Goal: Information Seeking & Learning: Learn about a topic

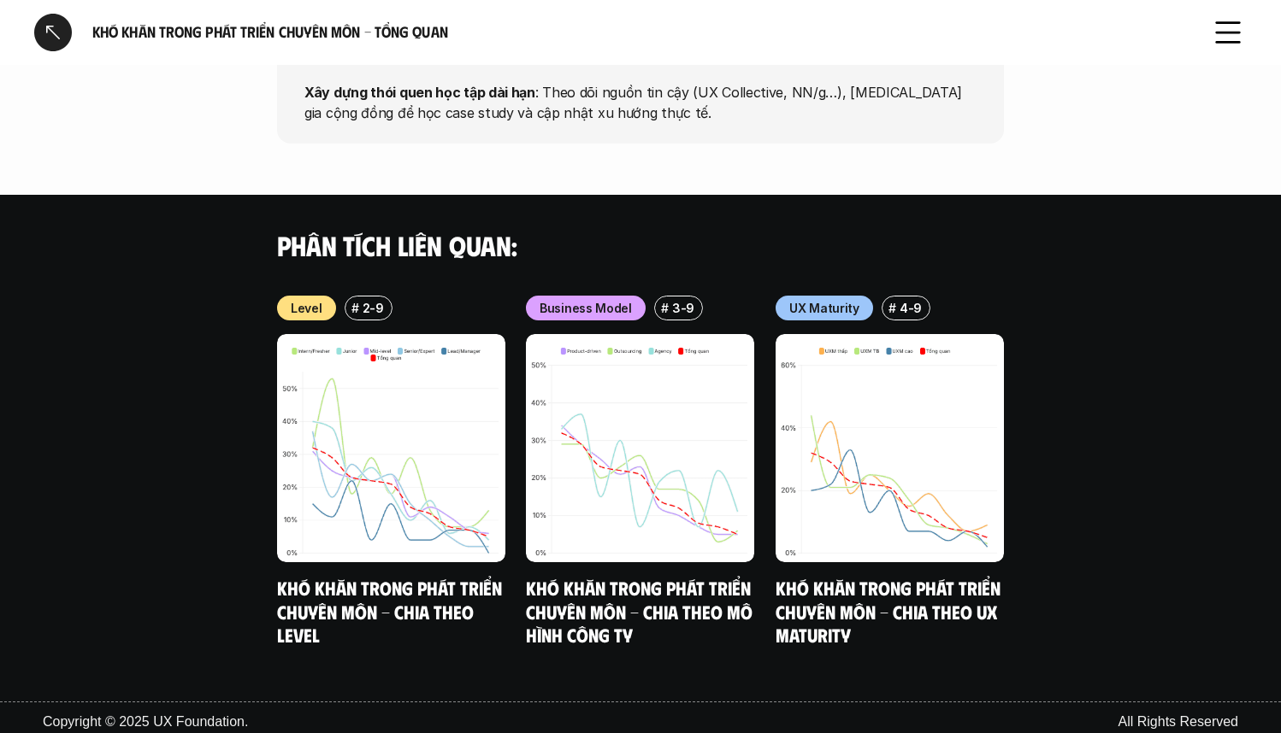
scroll to position [1599, 0]
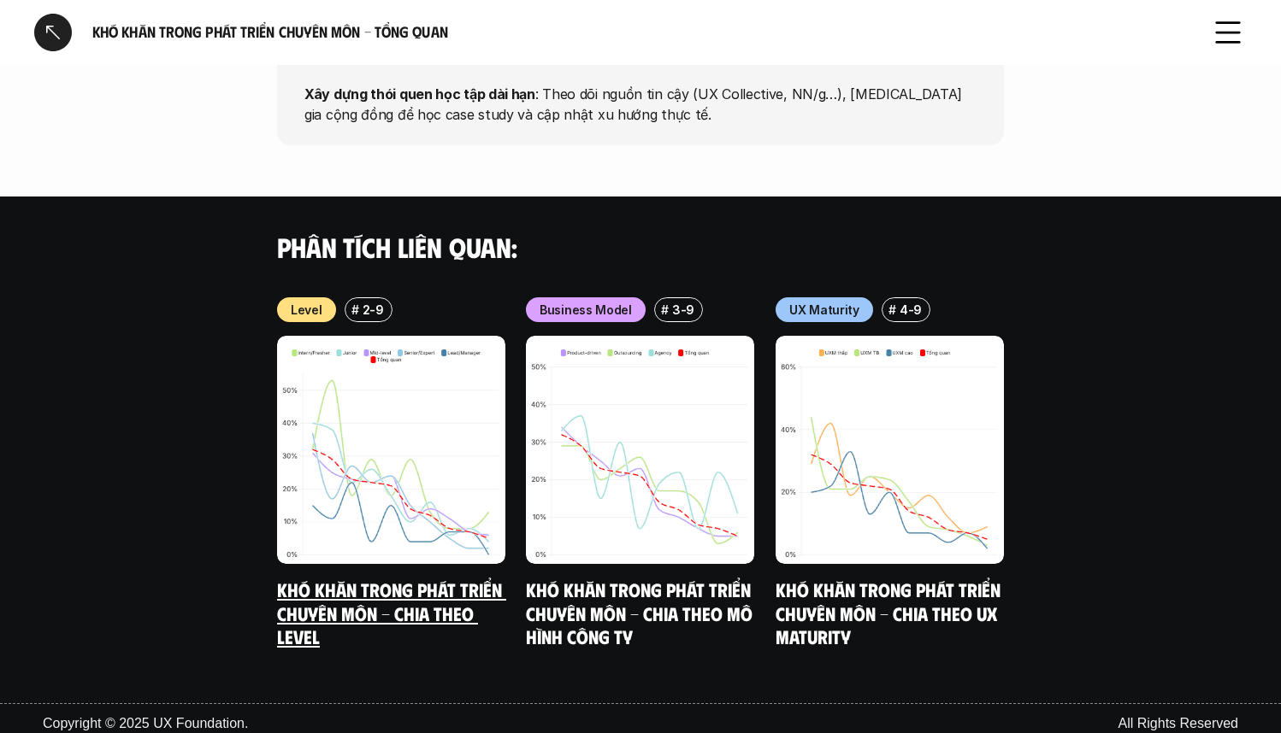
click at [416, 597] on link "Khó khăn trong phát triển chuyên môn - Chia theo level" at bounding box center [391, 614] width 229 height 70
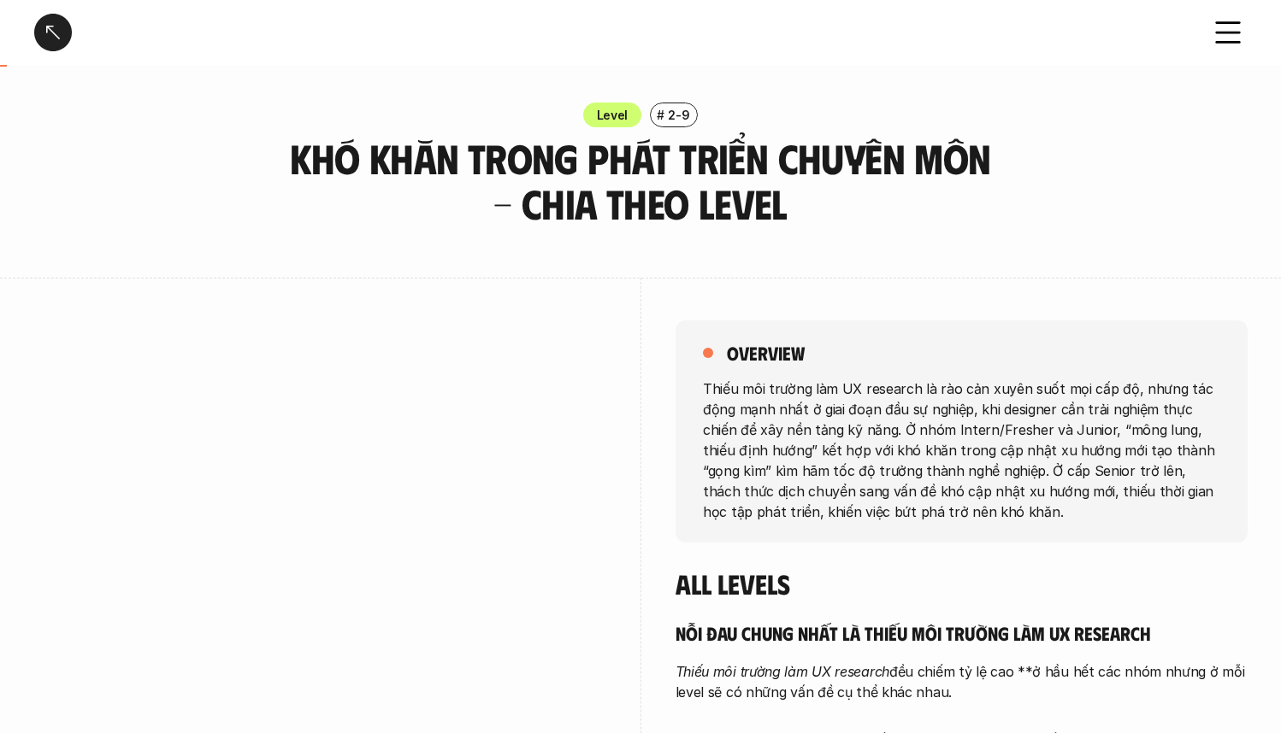
click at [56, 41] on div at bounding box center [53, 33] width 38 height 38
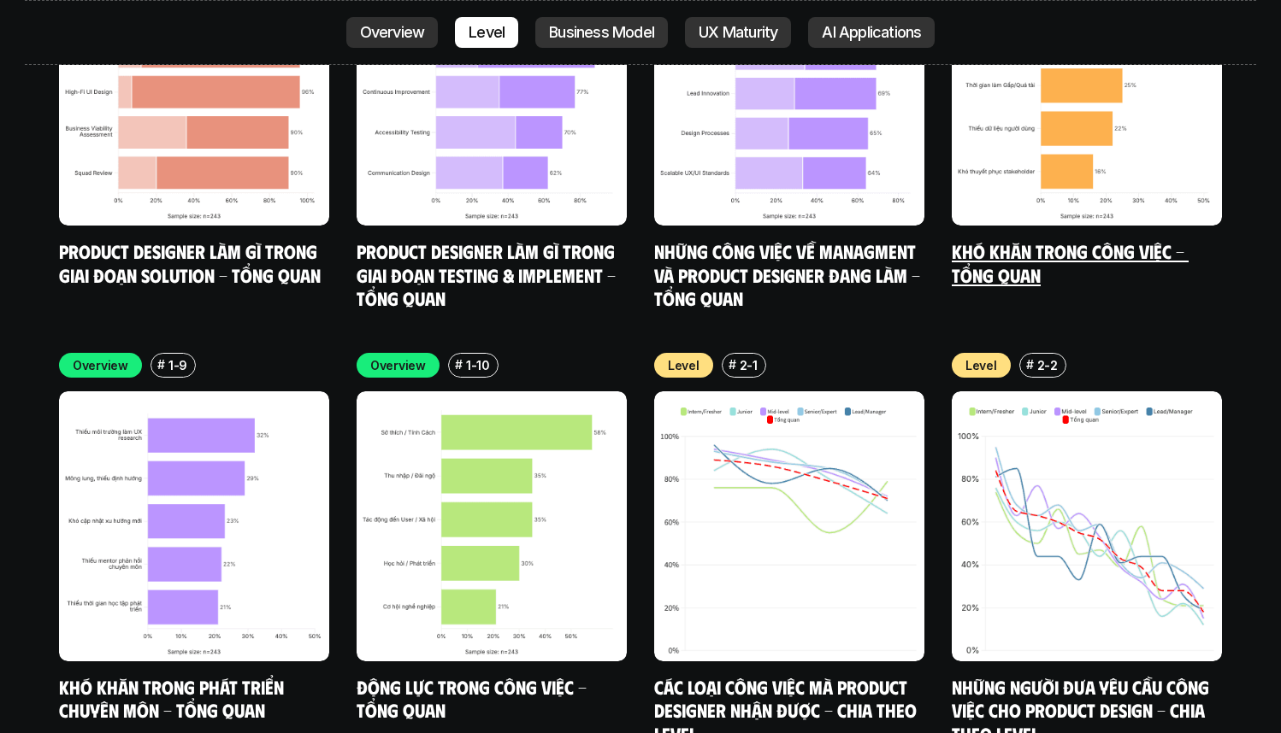
scroll to position [5843, 0]
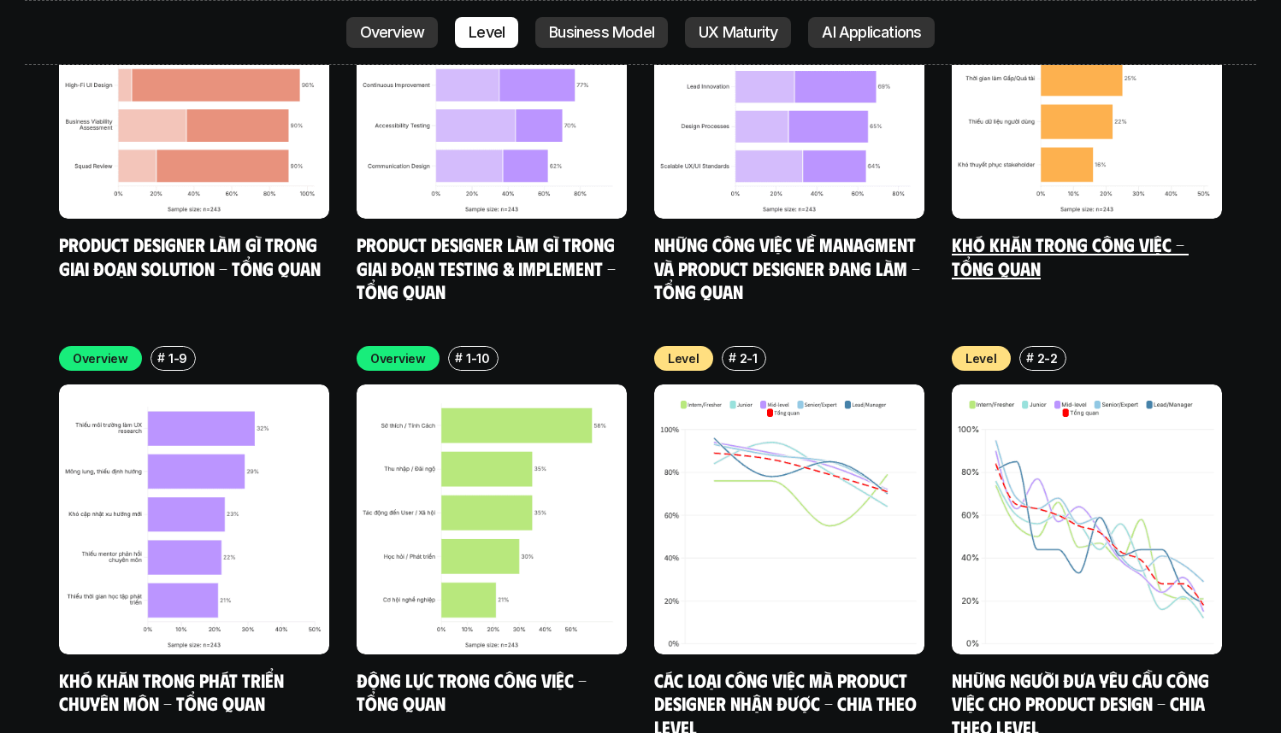
click at [1026, 233] on link "Khó khăn trong công việc - Tổng quan" at bounding box center [1069, 256] width 237 height 47
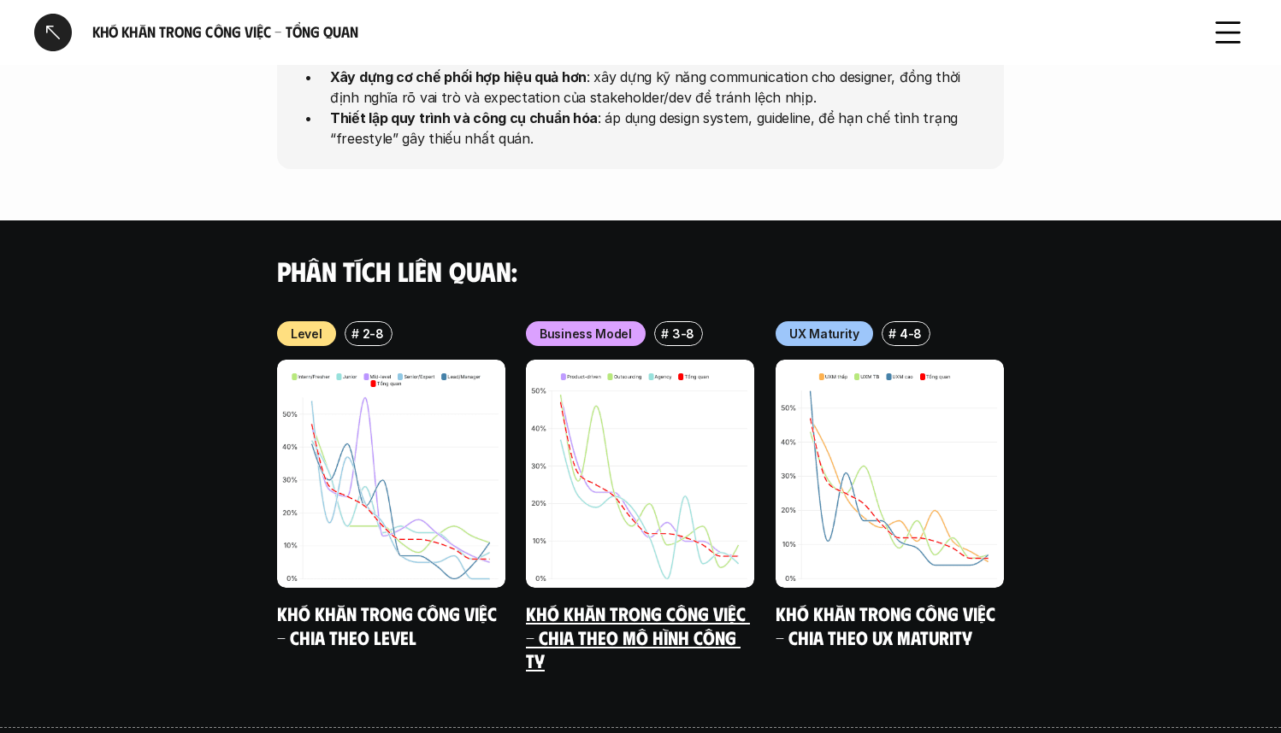
scroll to position [1735, 0]
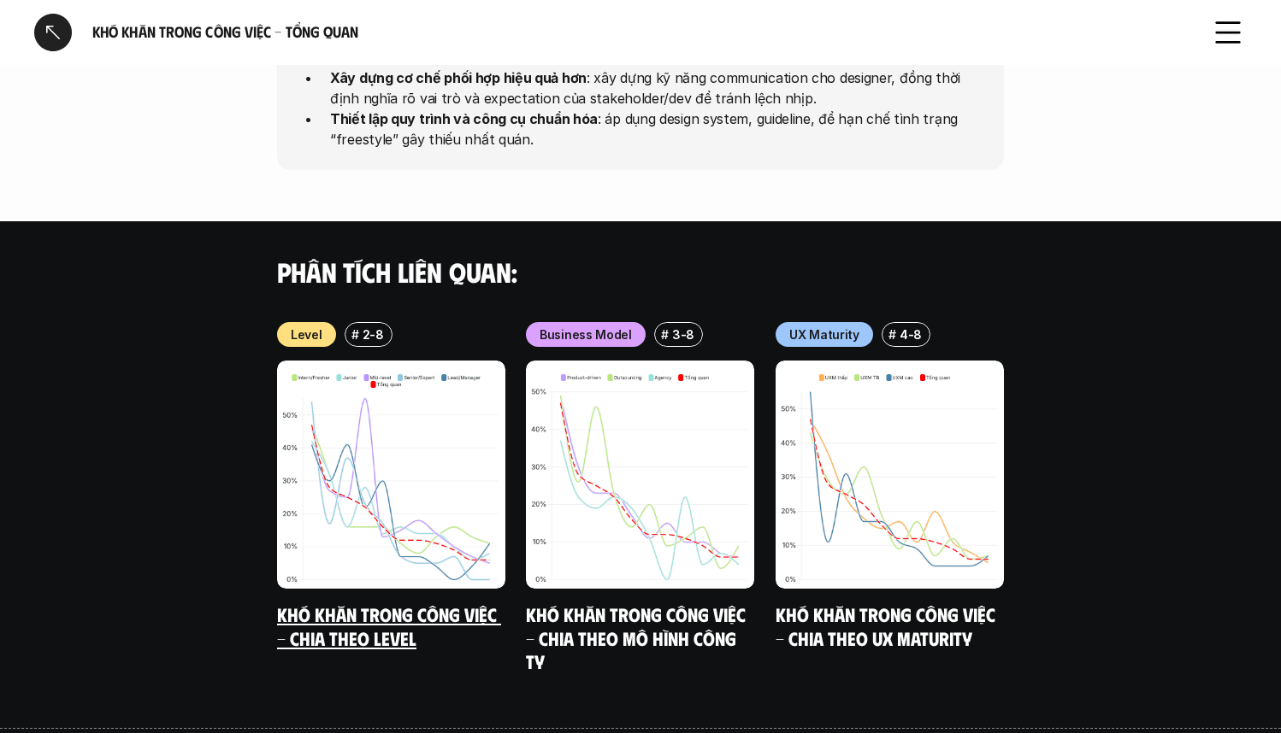
click at [391, 603] on link "Khó khăn trong công việc - Chia theo Level" at bounding box center [389, 626] width 224 height 47
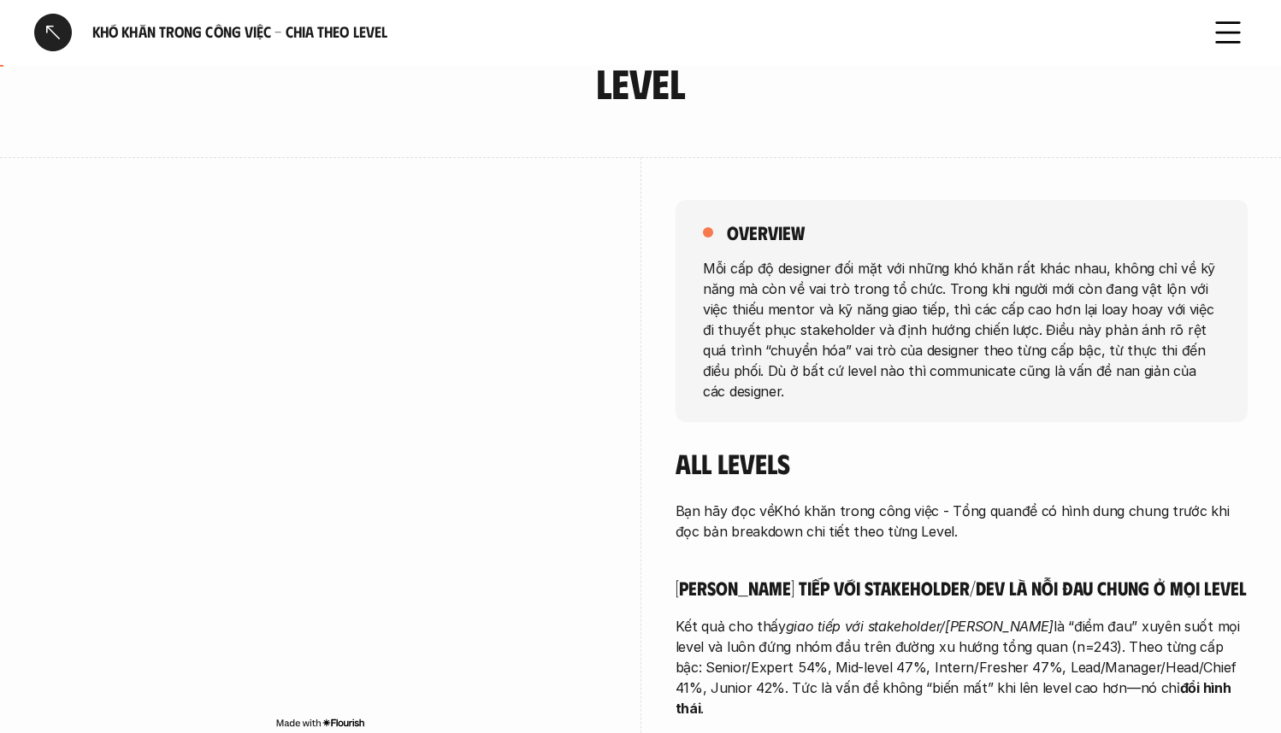
scroll to position [101, 0]
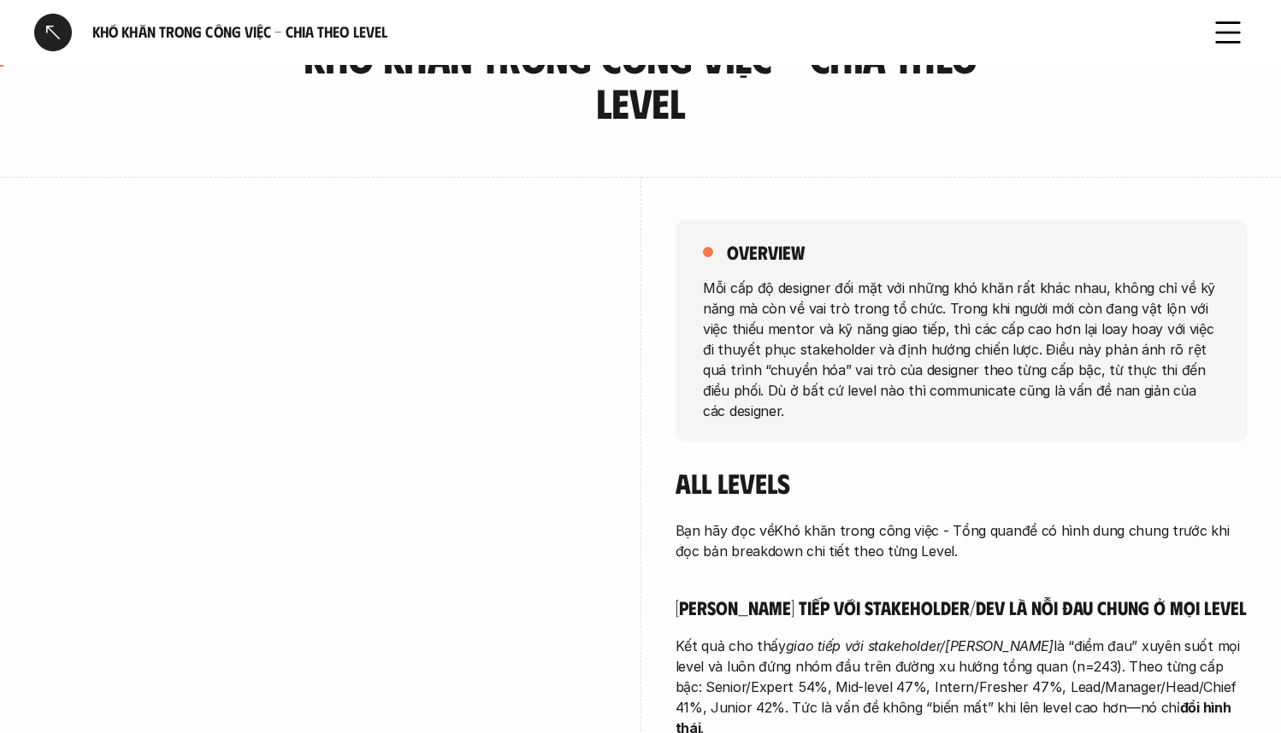
click at [67, 32] on div at bounding box center [53, 33] width 38 height 38
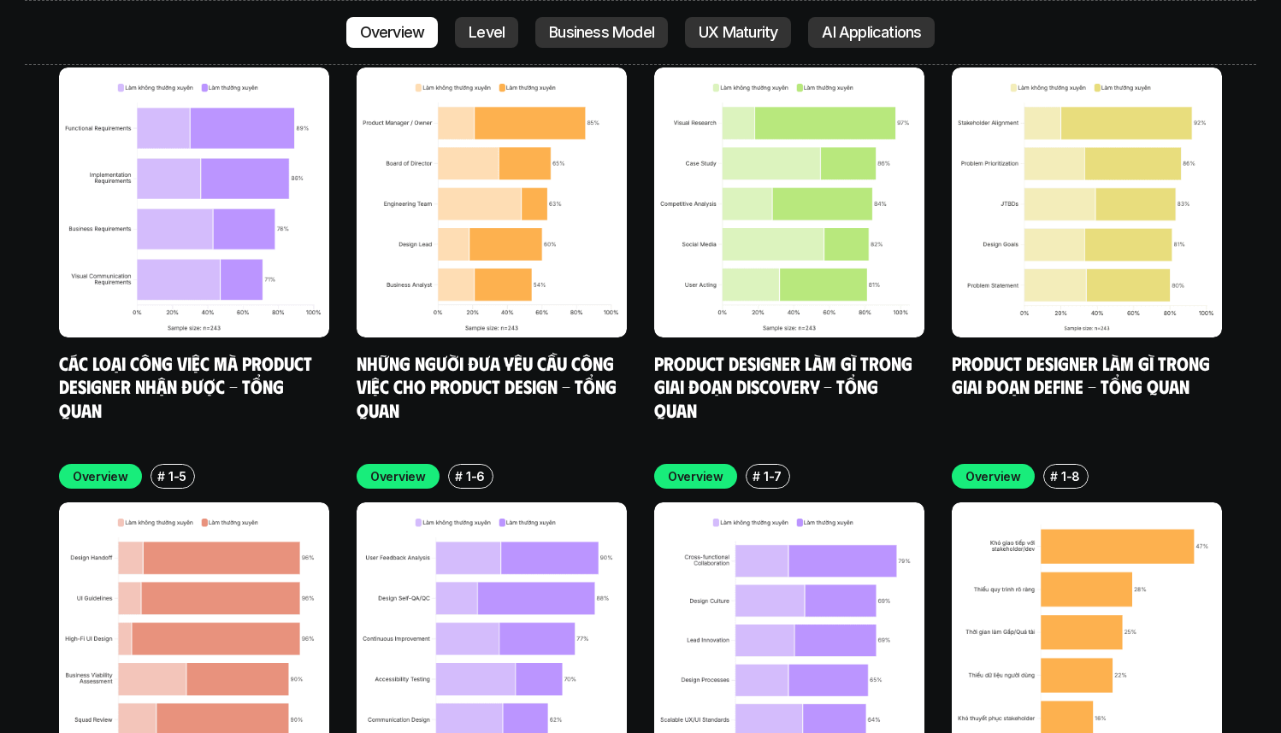
scroll to position [5373, 0]
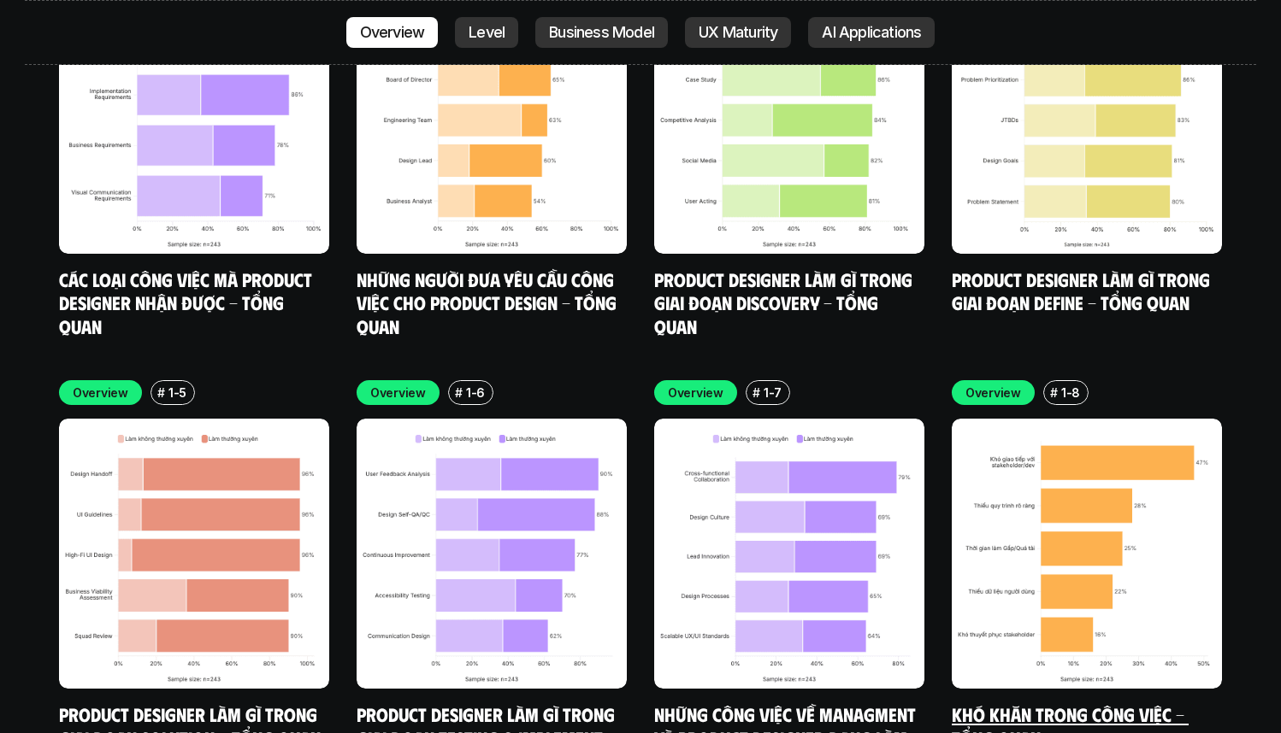
click at [1113, 703] on link "Khó khăn trong công việc - Tổng quan" at bounding box center [1069, 726] width 237 height 47
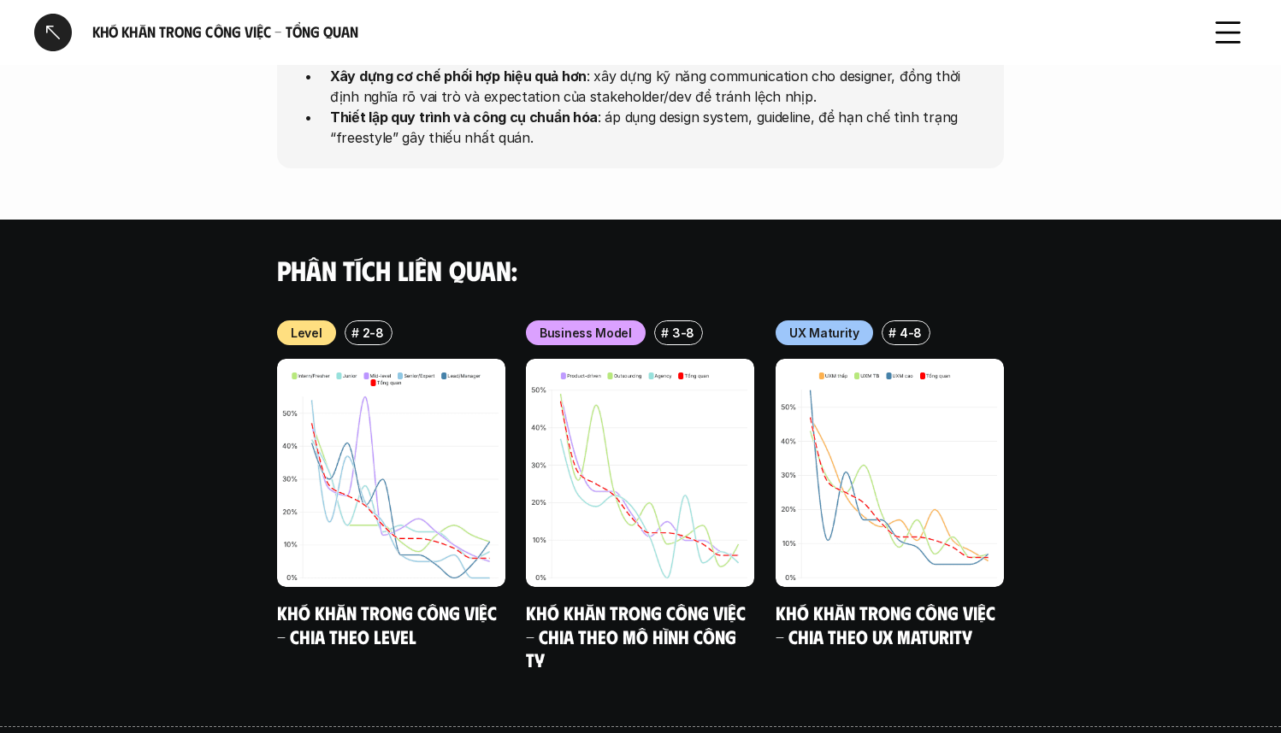
scroll to position [1735, 0]
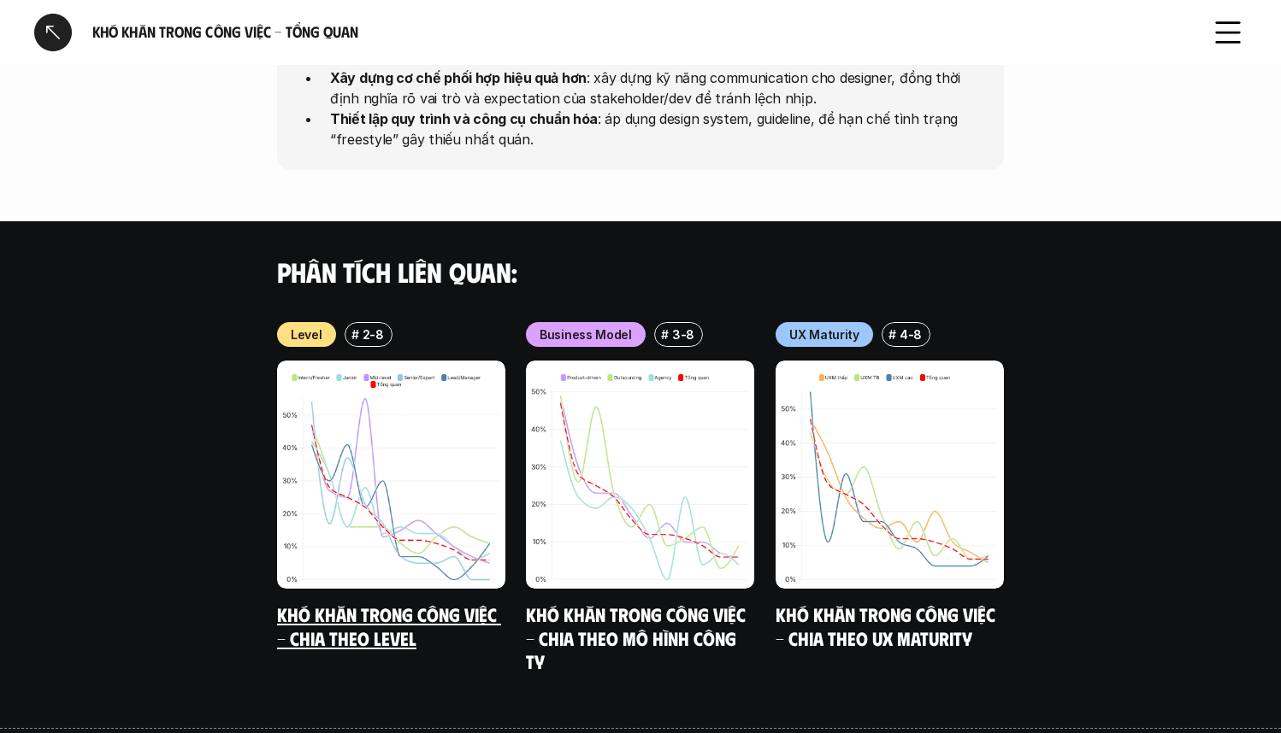
click at [453, 603] on link "Khó khăn trong công việc - Chia theo Level" at bounding box center [389, 626] width 224 height 47
